Goal: Obtain resource: Obtain resource

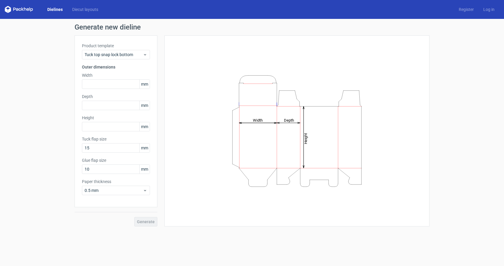
click at [16, 10] on icon at bounding box center [19, 9] width 28 height 7
click at [54, 10] on link "Dielines" at bounding box center [55, 10] width 25 height 6
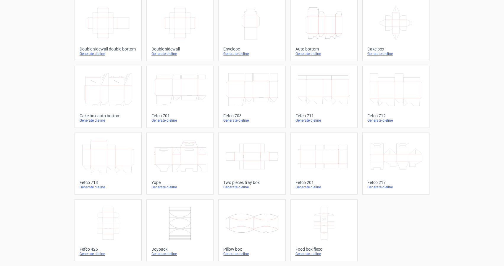
scroll to position [103, 0]
click at [130, 89] on icon at bounding box center [108, 89] width 52 height 33
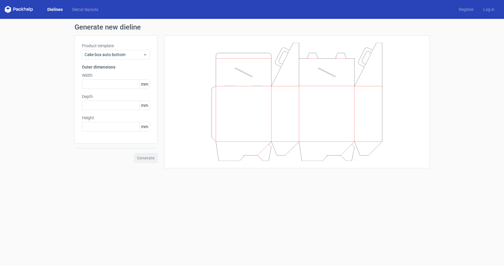
click at [82, 3] on div "Dielines Diecut layouts Register Log in" at bounding box center [252, 9] width 504 height 19
click at [90, 10] on link "Diecut layouts" at bounding box center [84, 10] width 35 height 6
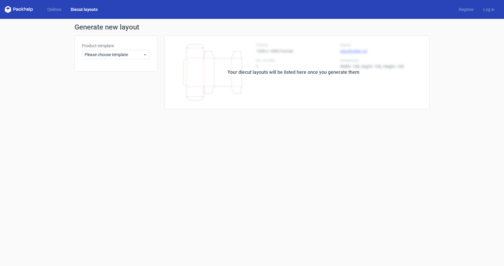
click at [10, 7] on icon at bounding box center [19, 9] width 28 height 7
click at [22, 8] on icon at bounding box center [19, 9] width 28 height 7
click at [60, 11] on link "Dielines" at bounding box center [54, 10] width 23 height 6
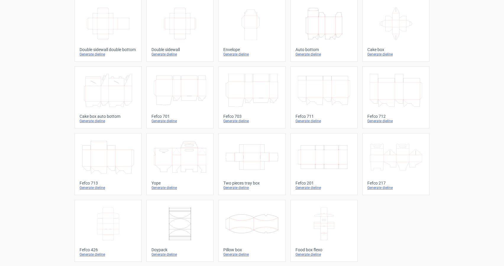
scroll to position [103, 0]
click at [387, 149] on icon at bounding box center [396, 156] width 52 height 33
